Goal: Check status: Check status

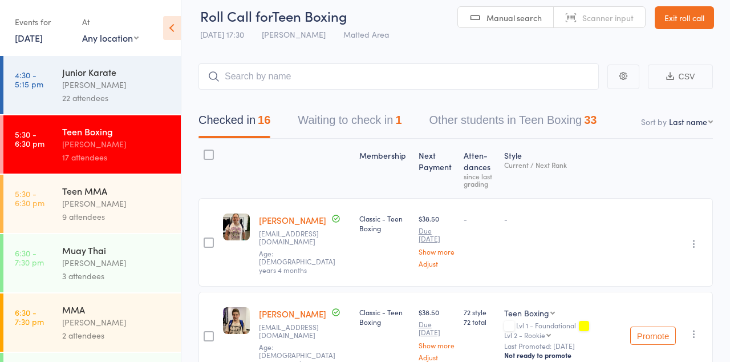
scroll to position [66, 0]
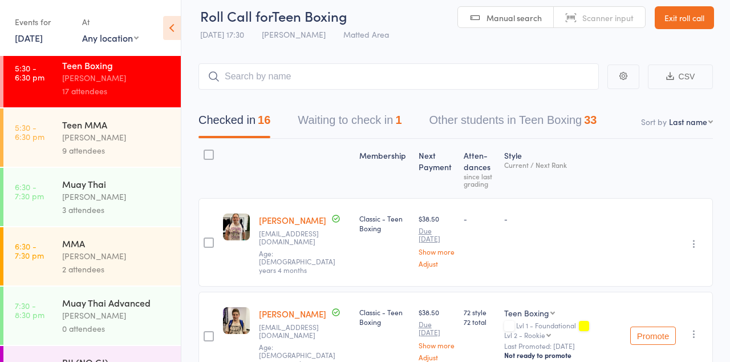
click at [62, 203] on div "[PERSON_NAME]" at bounding box center [116, 196] width 109 height 13
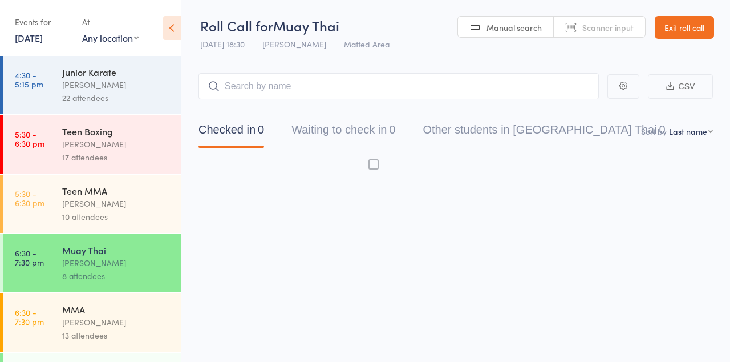
click at [73, 210] on div "[PERSON_NAME]" at bounding box center [116, 203] width 109 height 13
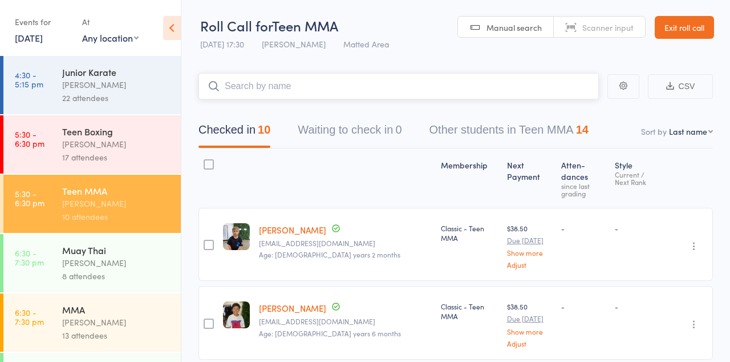
scroll to position [66, 0]
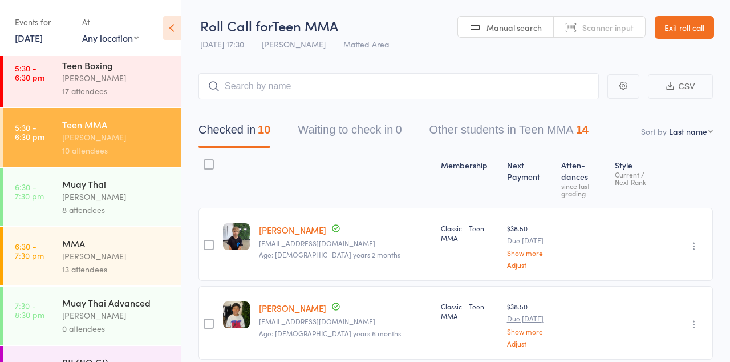
click at [74, 203] on div "[PERSON_NAME]" at bounding box center [116, 196] width 109 height 13
